Goal: Transaction & Acquisition: Purchase product/service

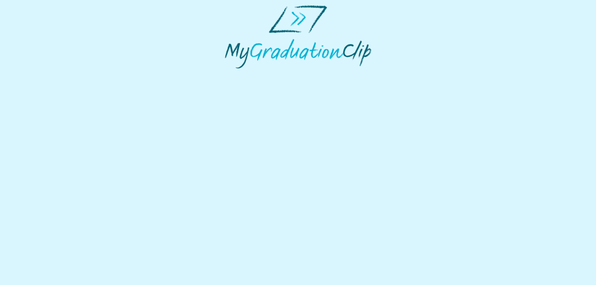
select select "**********"
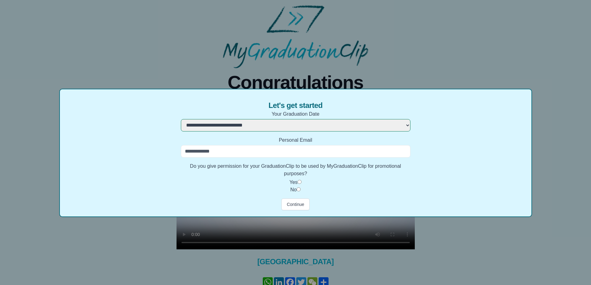
click at [227, 149] on input "Personal Email" at bounding box center [296, 151] width 230 height 12
type input "**********"
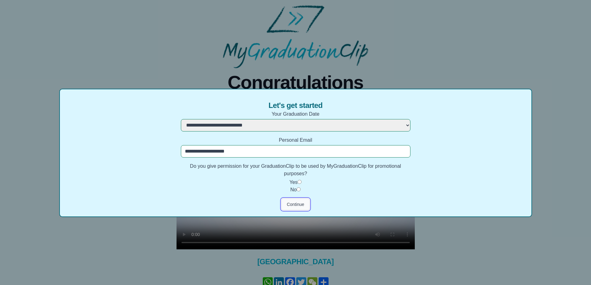
click at [297, 204] on button "Continue" at bounding box center [295, 205] width 28 height 12
